Goal: Check status: Check status

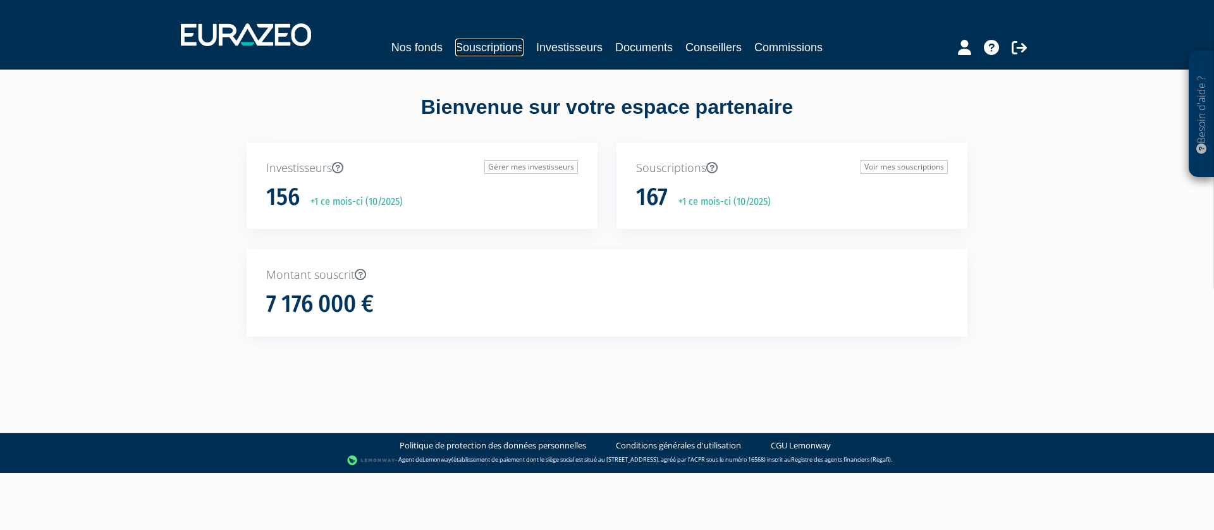
click at [473, 39] on link "Souscriptions" at bounding box center [489, 48] width 68 height 18
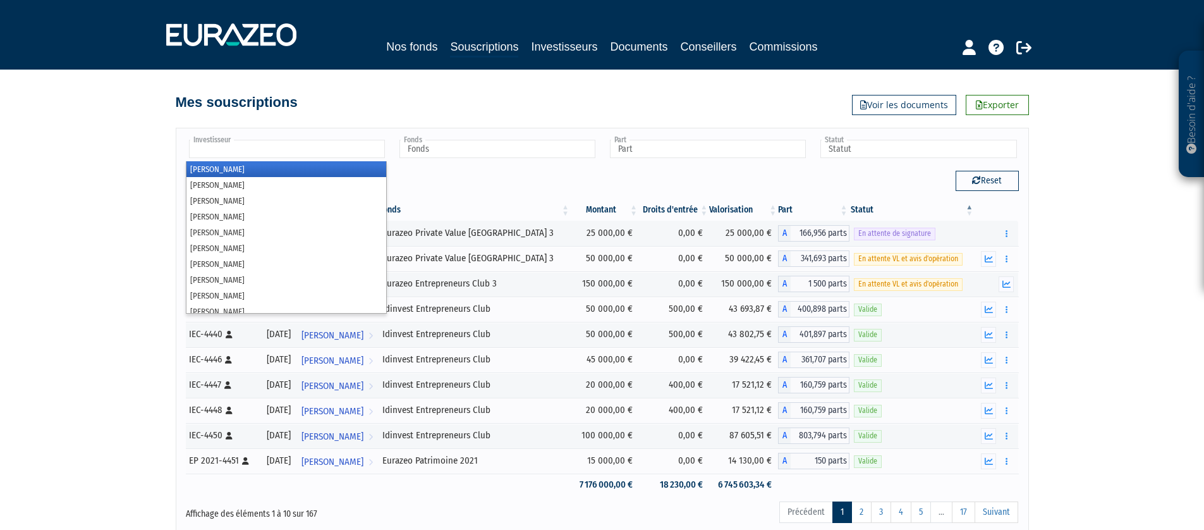
click at [251, 149] on input "text" at bounding box center [287, 149] width 196 height 18
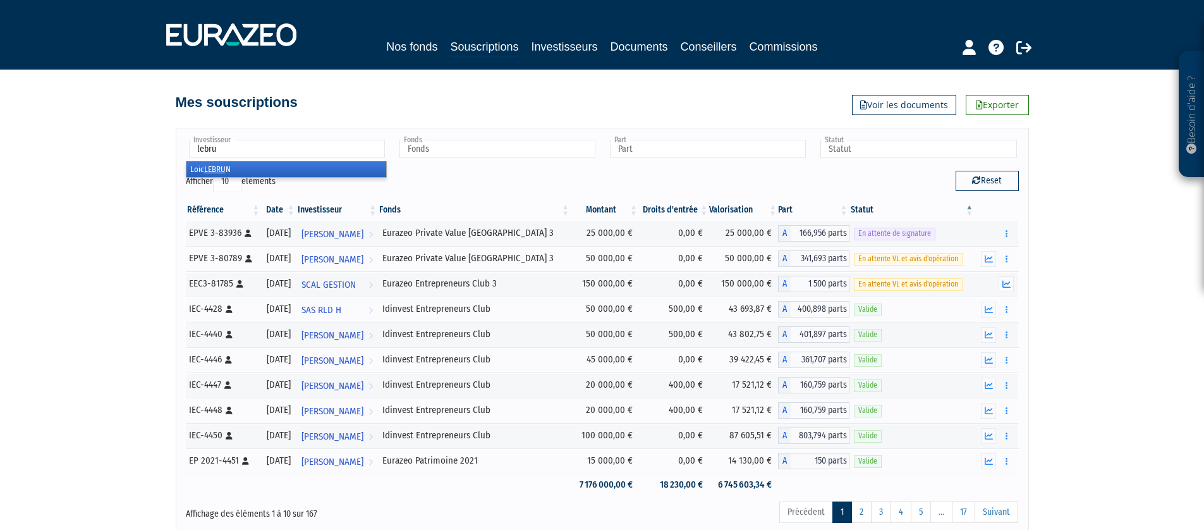
type input "lebru"
click at [291, 171] on li "Loic LEBRU N" at bounding box center [287, 169] width 200 height 16
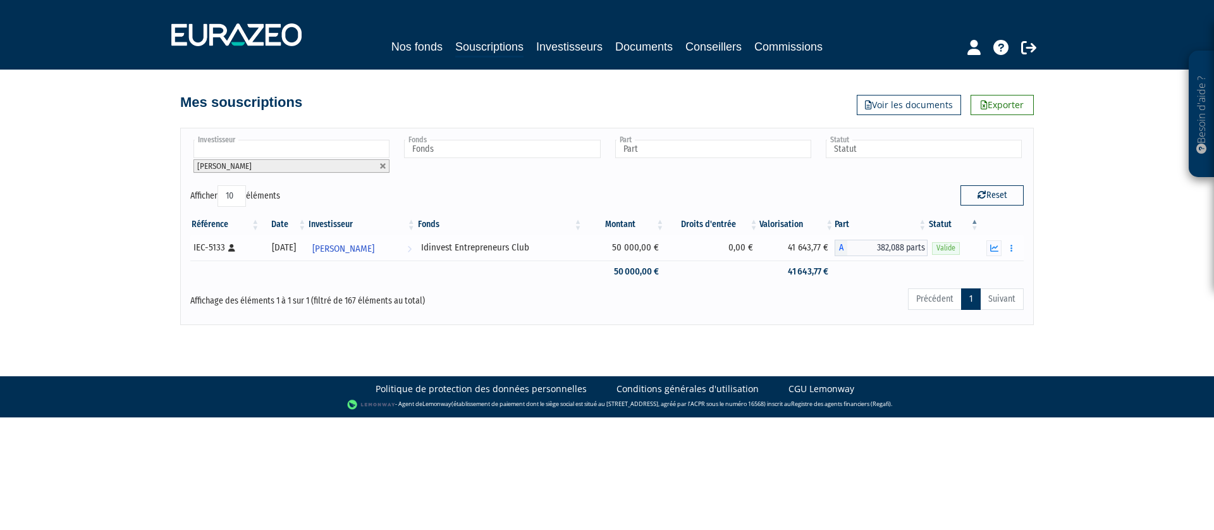
drag, startPoint x: 731, startPoint y: 245, endPoint x: 826, endPoint y: 250, distance: 95.6
click at [733, 245] on td "0,00 €" at bounding box center [712, 247] width 94 height 25
click at [1012, 250] on button "button" at bounding box center [1011, 248] width 15 height 16
click at [965, 317] on link "Historique de rachat(s)" at bounding box center [963, 318] width 104 height 21
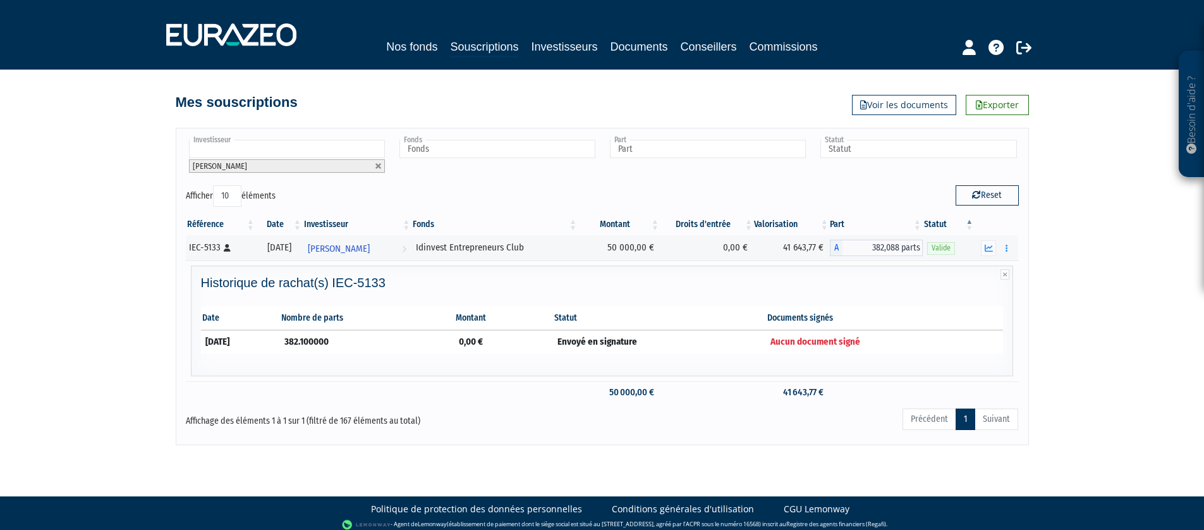
click at [1093, 256] on div "Besoin d'aide ? × J'ai besoin d'aide Si vous avez une question à propos du fonc…" at bounding box center [602, 222] width 1204 height 445
click at [567, 247] on div "Idinvest Entrepreneurs Club" at bounding box center [495, 247] width 158 height 13
click at [566, 245] on div "Idinvest Entrepreneurs Club" at bounding box center [495, 247] width 158 height 13
click at [543, 183] on div "Investisseur Adrien Perrot Adrien Dauchez Alain NORMANDON Alain Gresle Alain LA…" at bounding box center [602, 161] width 852 height 47
